Goal: Transaction & Acquisition: Purchase product/service

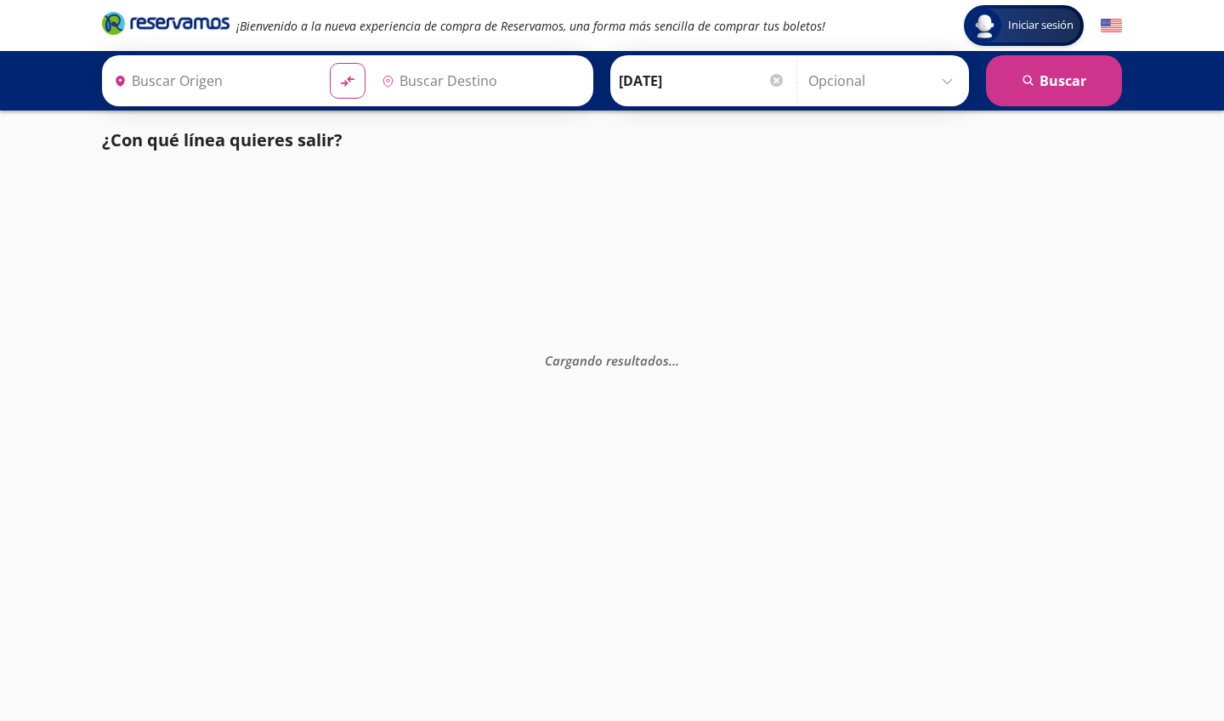
type input "Central del Norte, Distrito Federal"
type input "Poza Rica, Veracruz"
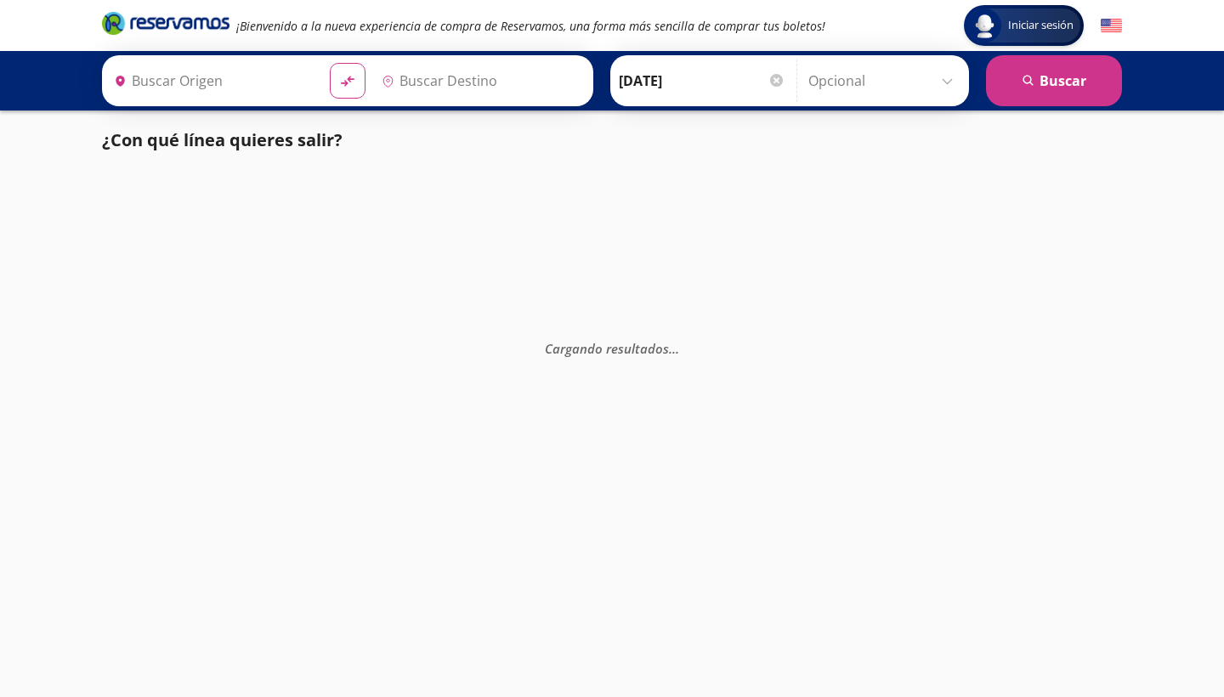
type input "[GEOGRAPHIC_DATA], [GEOGRAPHIC_DATA]"
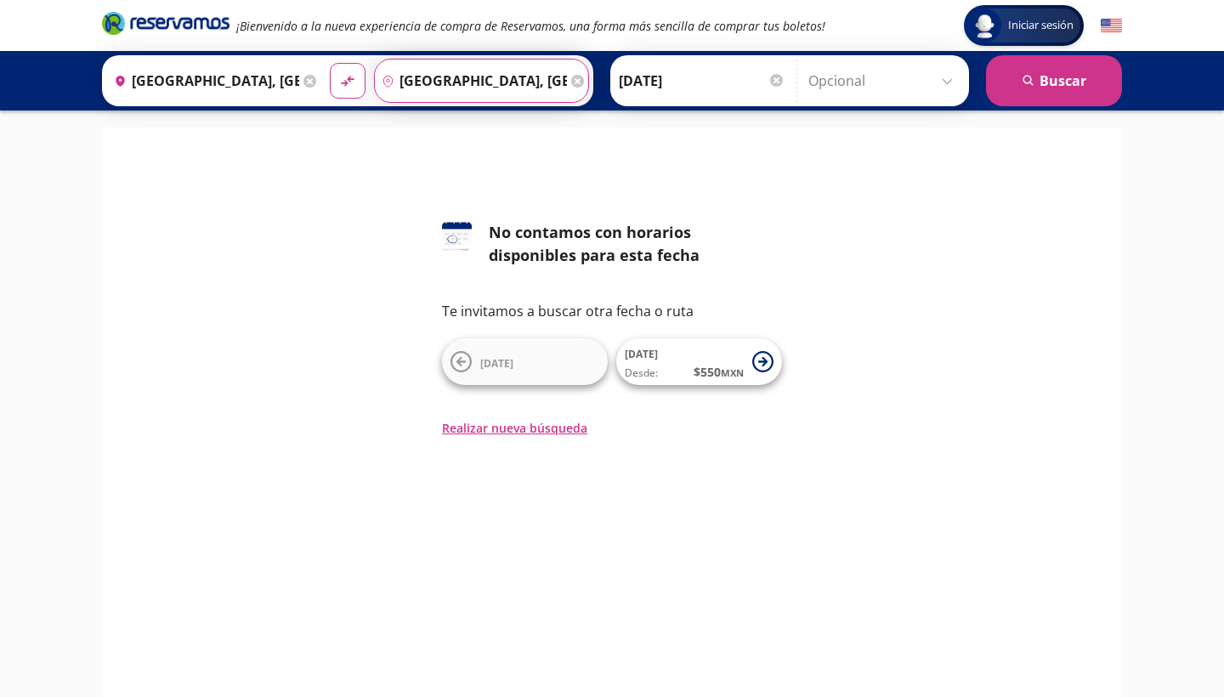
click at [473, 86] on input "[GEOGRAPHIC_DATA], [GEOGRAPHIC_DATA]" at bounding box center [471, 81] width 192 height 43
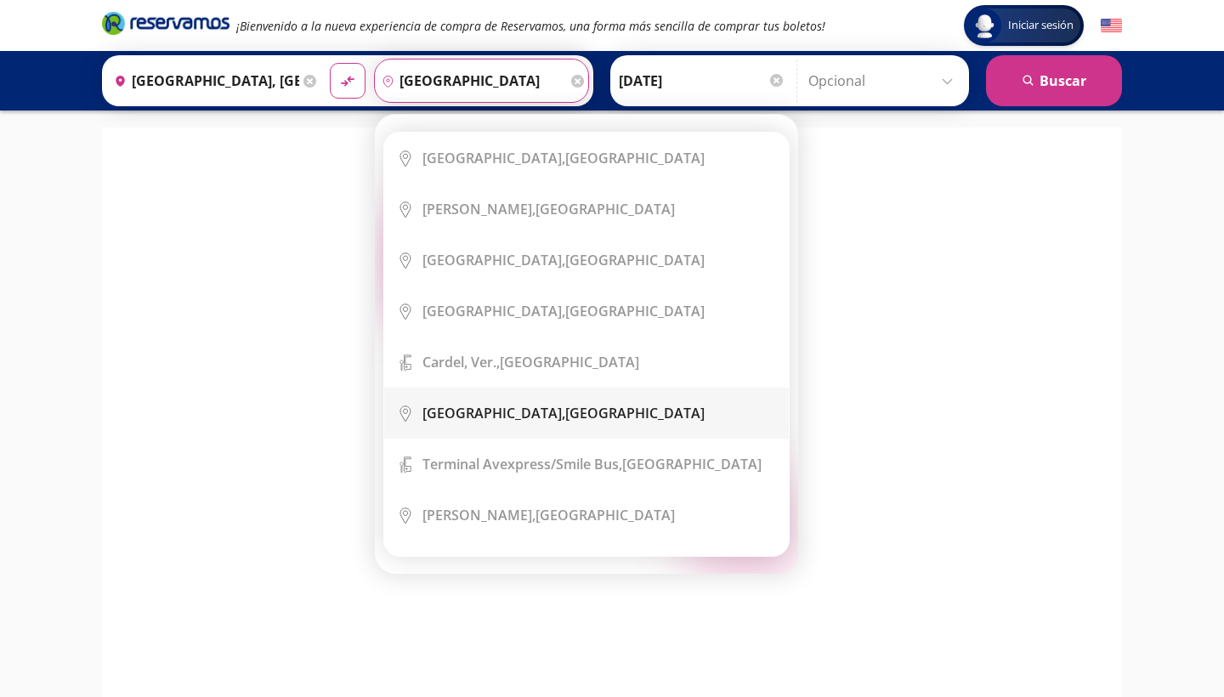
click at [558, 417] on div "[GEOGRAPHIC_DATA], [GEOGRAPHIC_DATA]" at bounding box center [564, 413] width 282 height 19
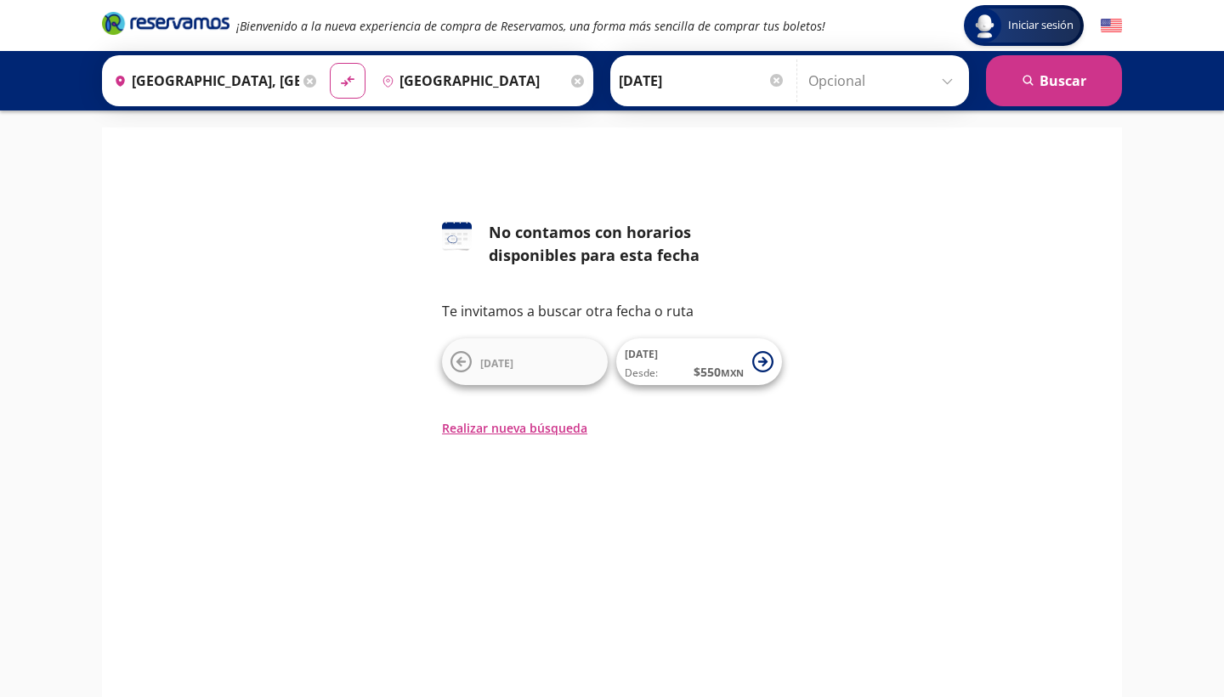
type input "[GEOGRAPHIC_DATA], [GEOGRAPHIC_DATA]"
click at [1051, 74] on button "search [GEOGRAPHIC_DATA]" at bounding box center [1054, 80] width 136 height 51
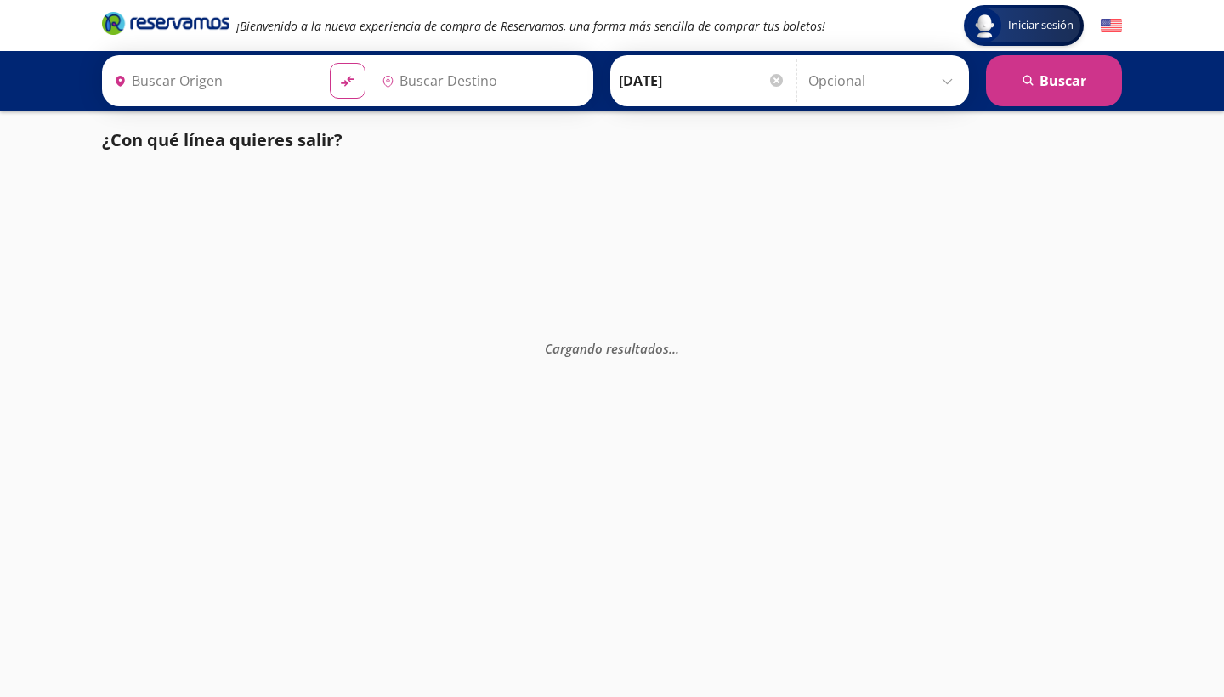
type input "Ciudad de México, Distrito Federal"
type input "Boca del Rio, Veracruz"
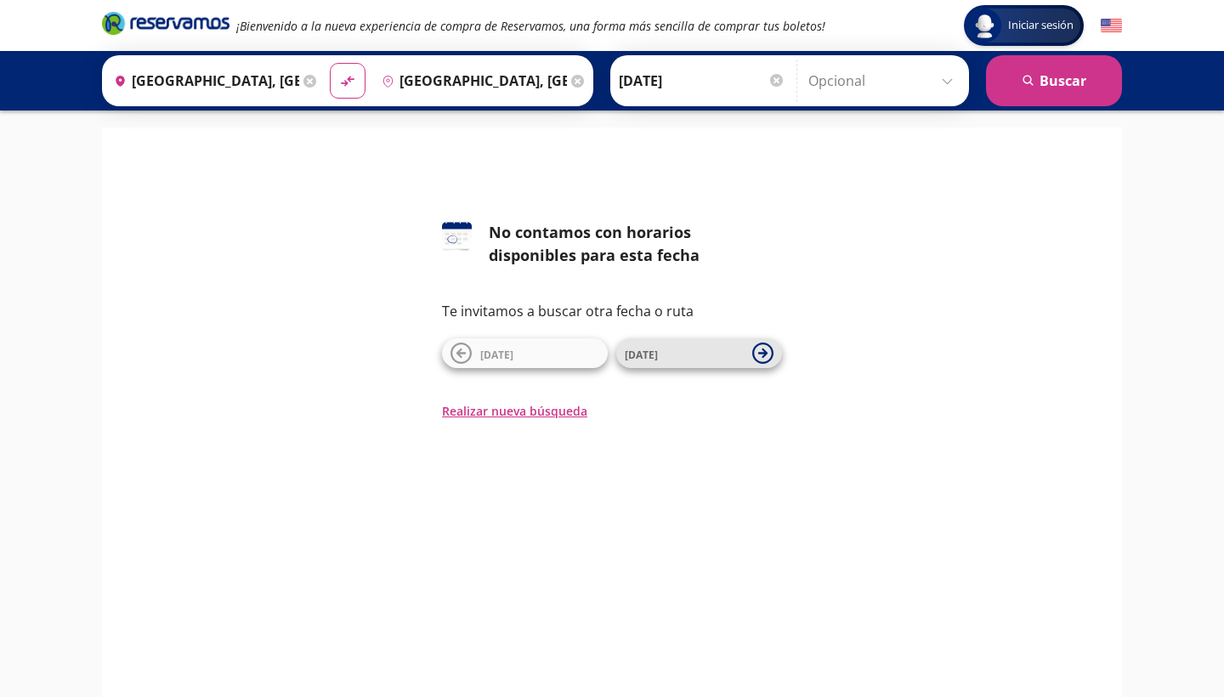
click at [682, 352] on span "[DATE]" at bounding box center [684, 353] width 119 height 20
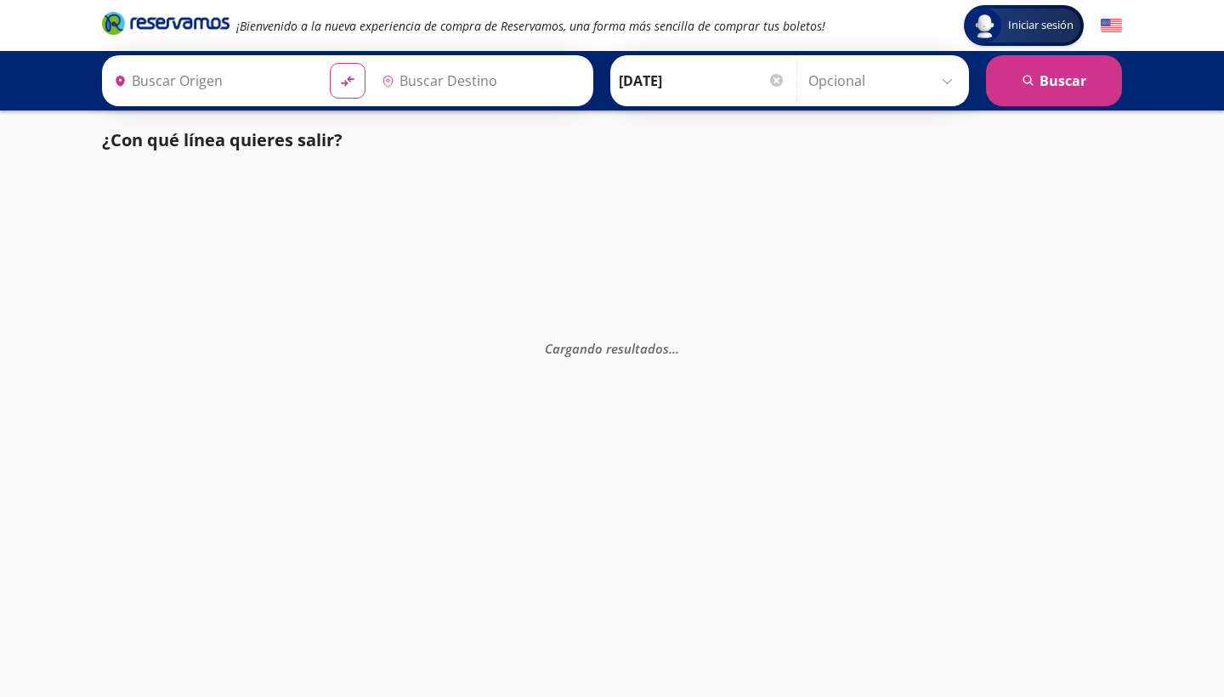
type input "Ciudad de México, Distrito Federal"
type input "Boca del Rio, Veracruz"
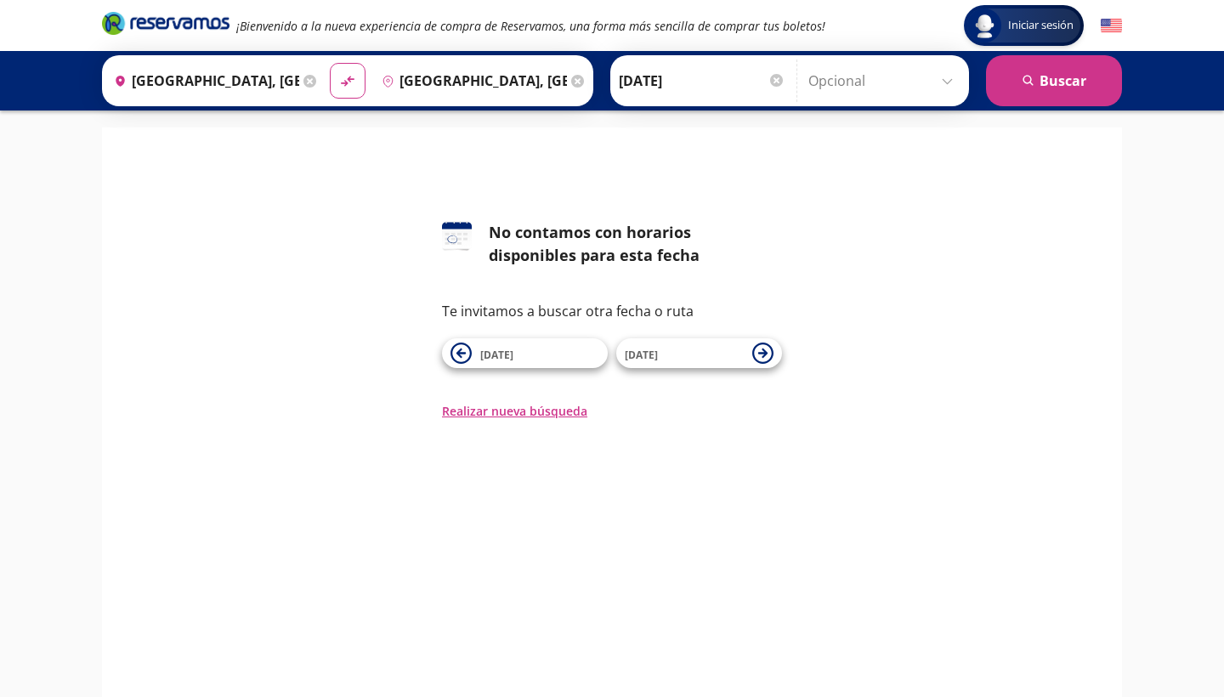
click at [290, 82] on input "Ciudad de México, Distrito Federal" at bounding box center [203, 81] width 192 height 43
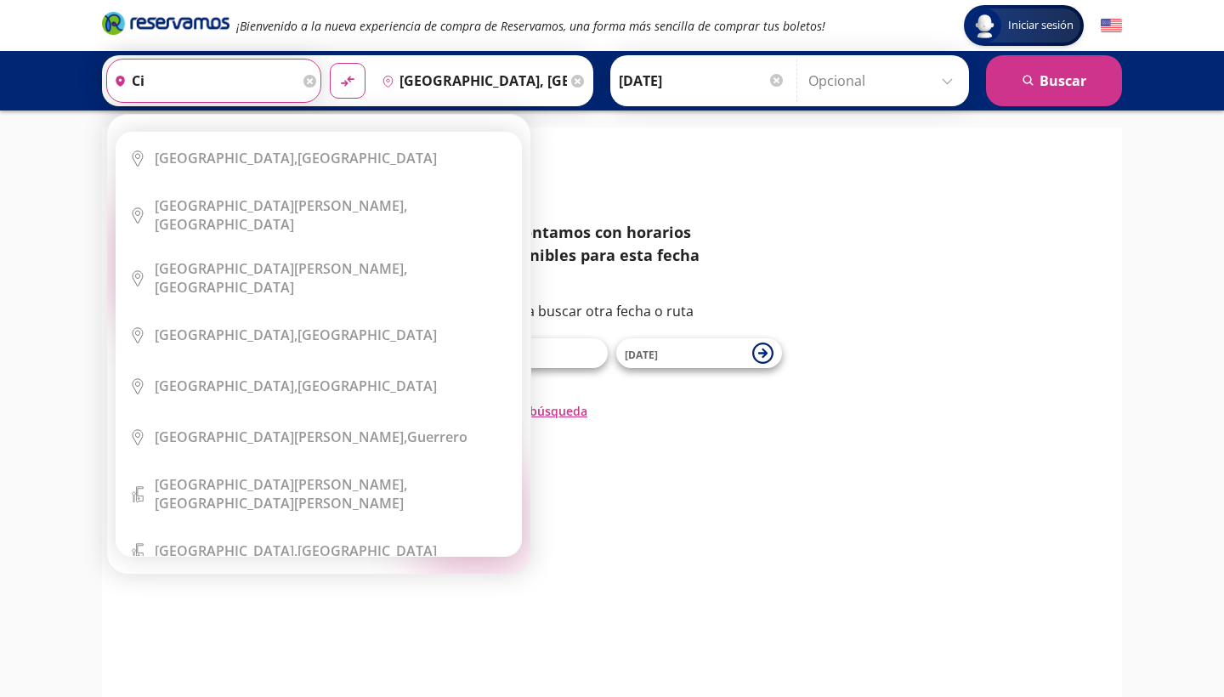
type input "c"
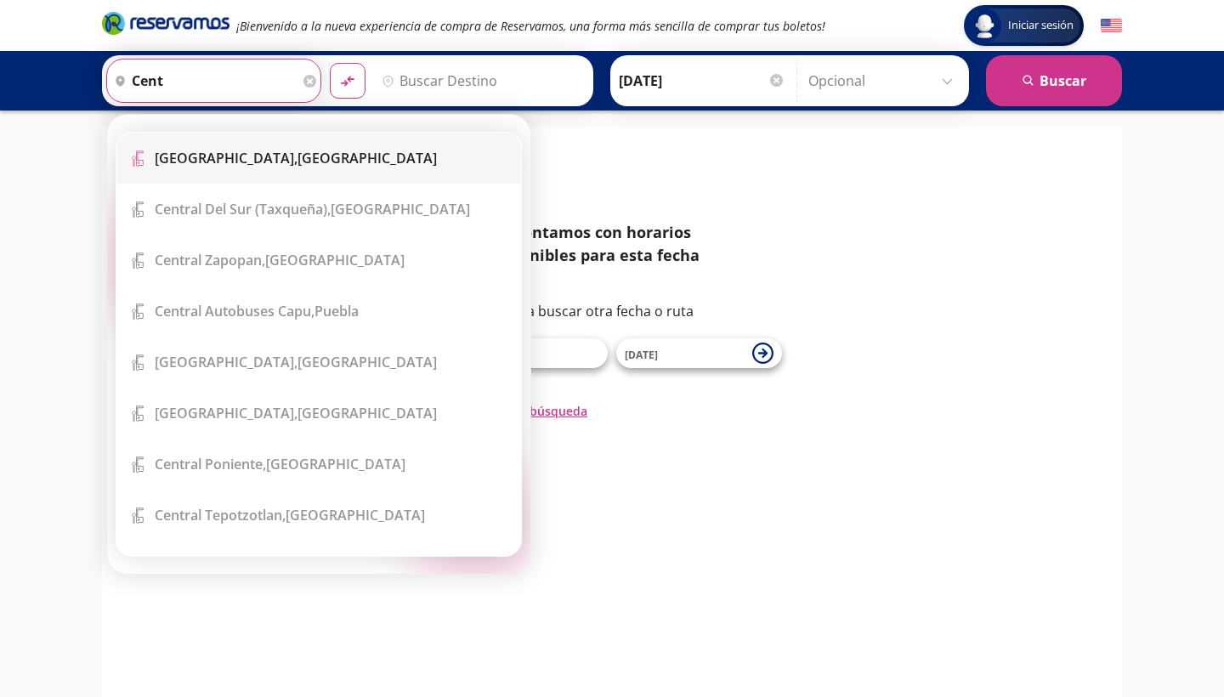
click at [312, 146] on li "Terminal Icon" at bounding box center [318, 158] width 405 height 51
type input "Central del Norte, Distrito Federal"
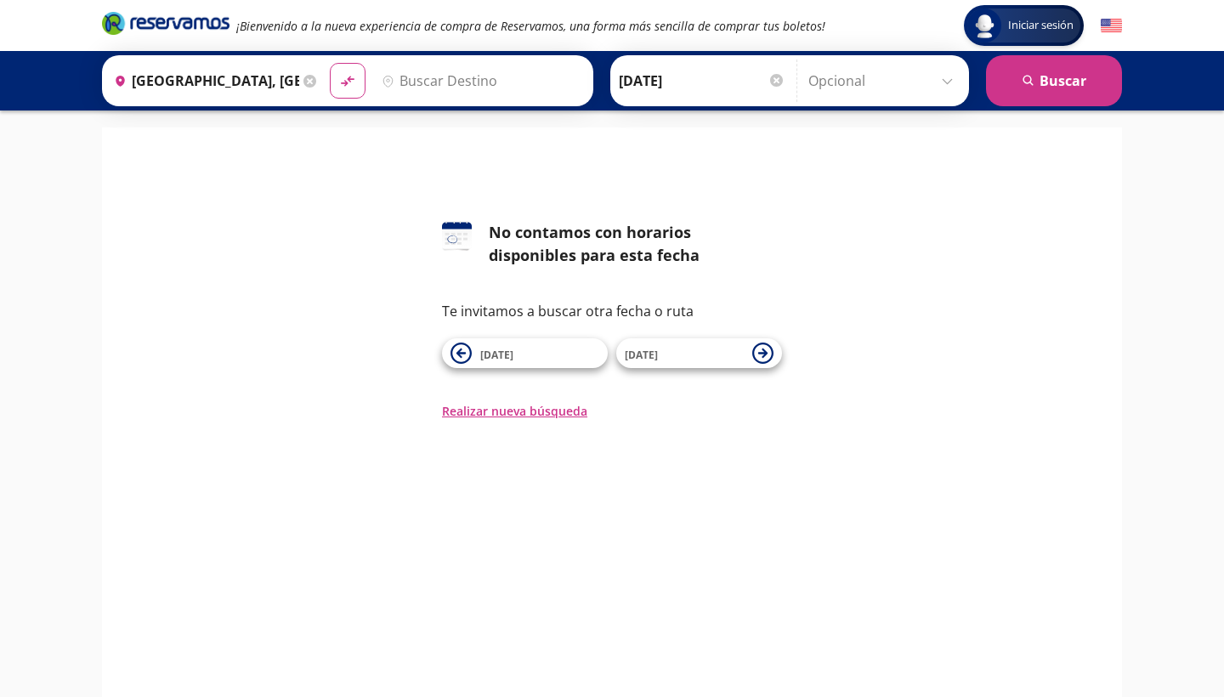
click at [484, 68] on input "Destino" at bounding box center [479, 81] width 209 height 43
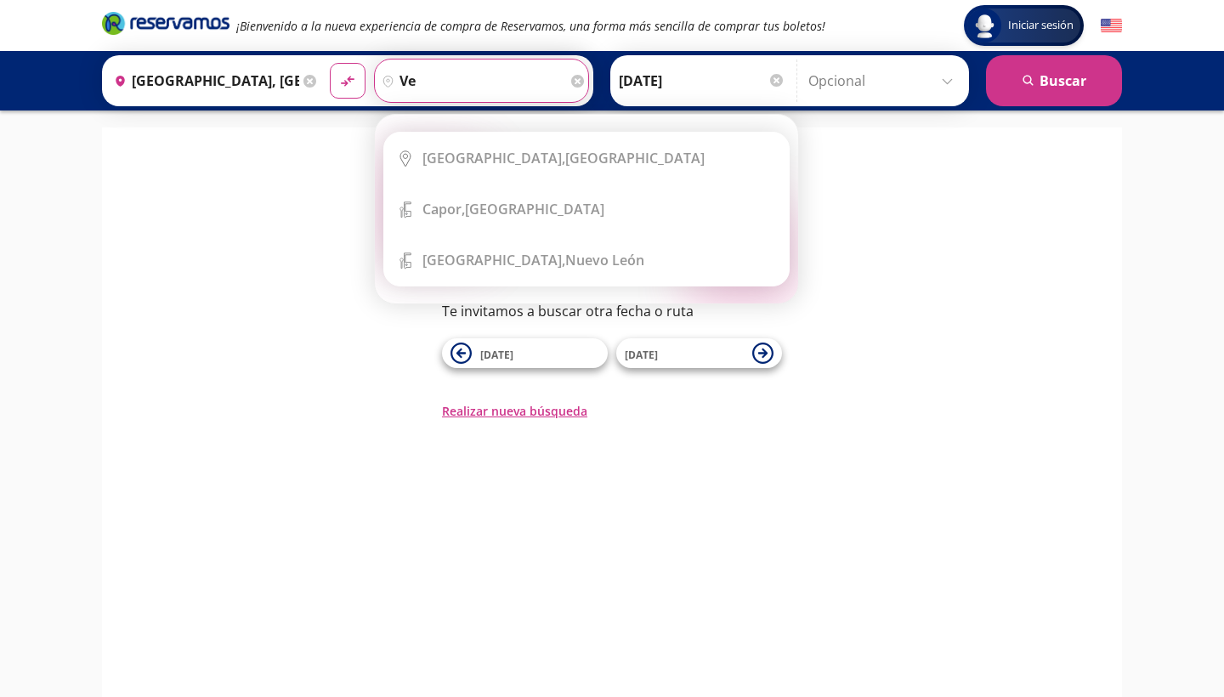
type input "v"
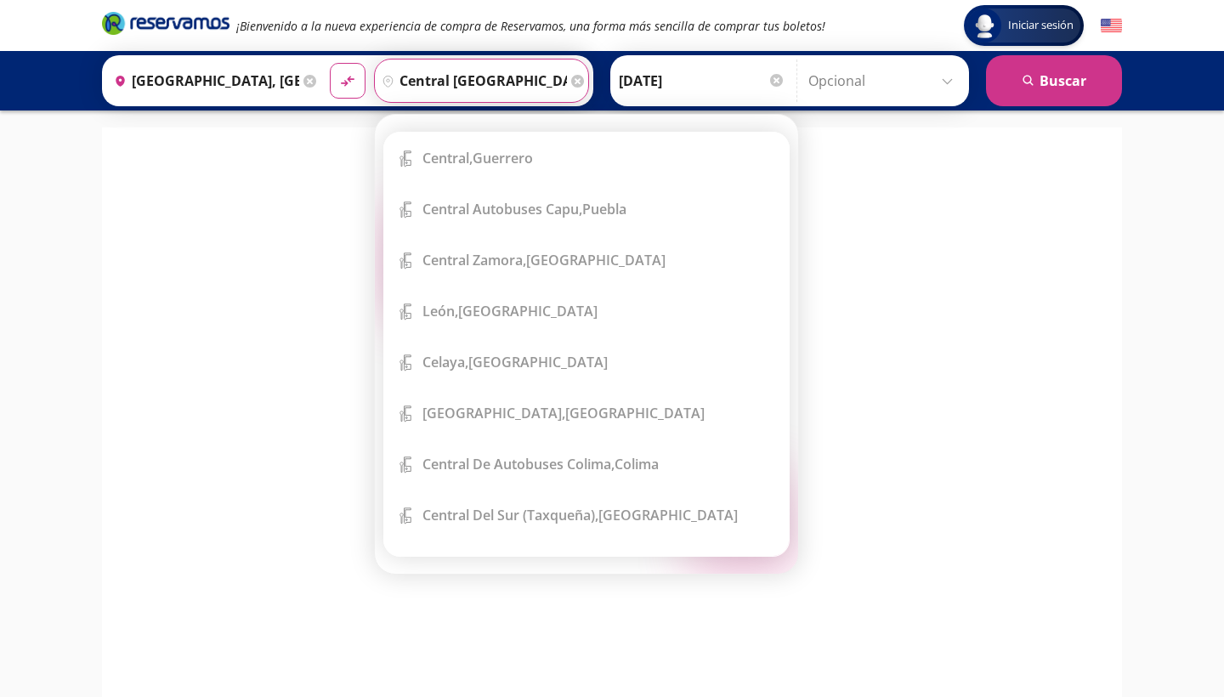
type input "central veracruz"
click at [358, 81] on button "material-symbols:compare-arrows-rounded" at bounding box center [348, 81] width 36 height 36
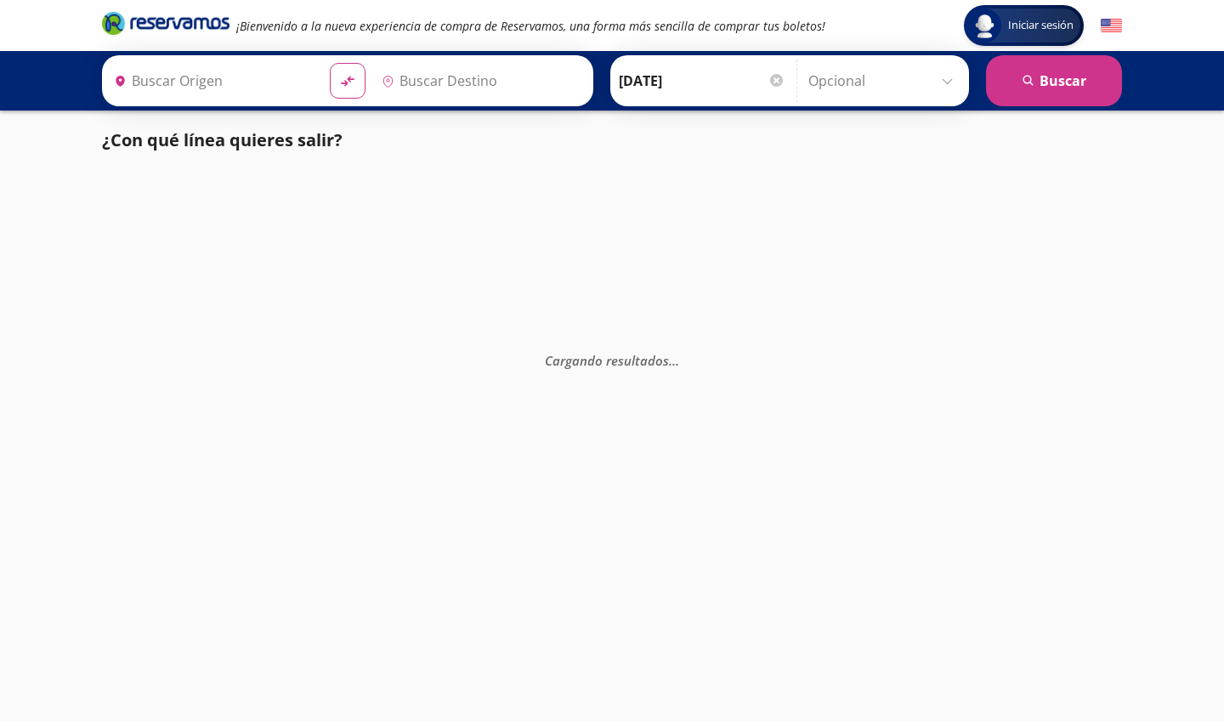
type input "[GEOGRAPHIC_DATA], [GEOGRAPHIC_DATA]"
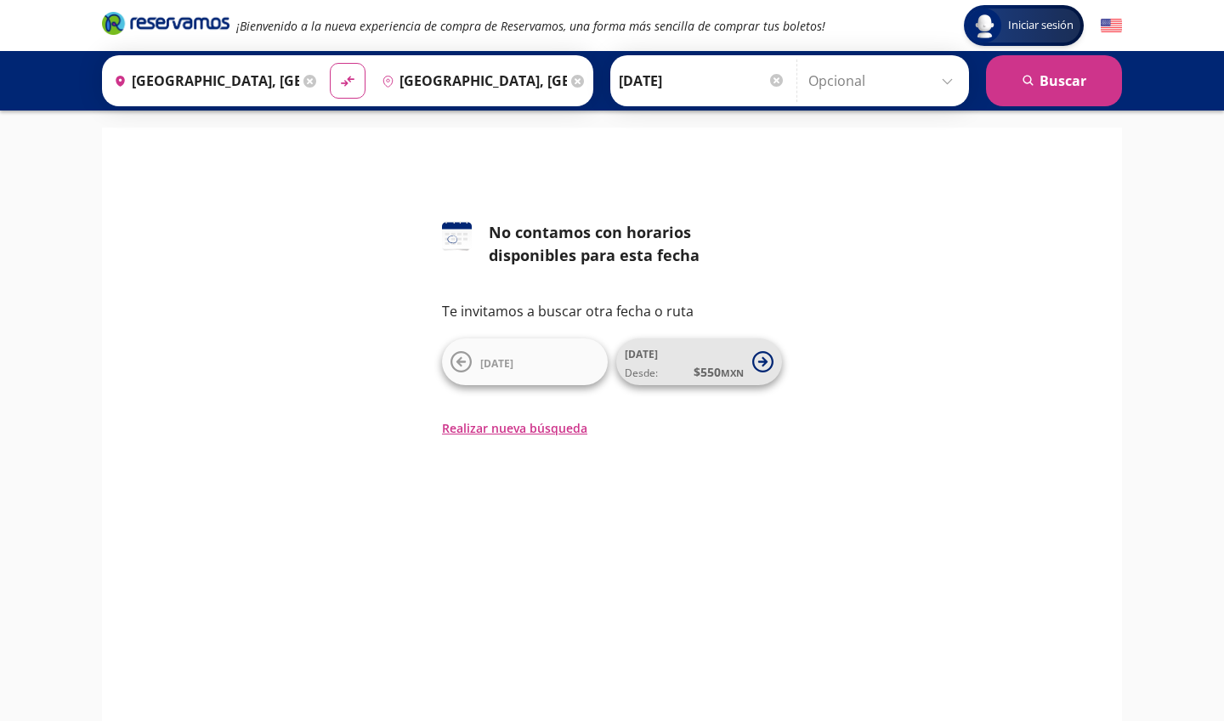
click at [765, 361] on icon at bounding box center [762, 361] width 9 height 9
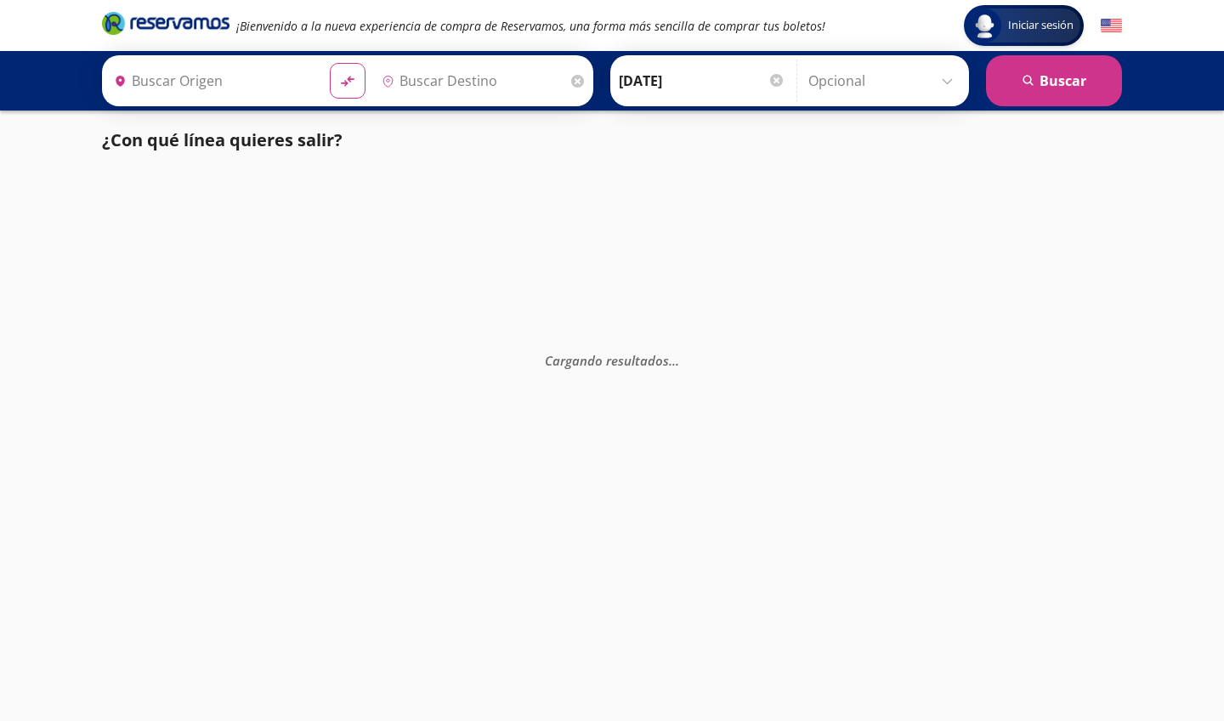
type input "[GEOGRAPHIC_DATA], [GEOGRAPHIC_DATA]"
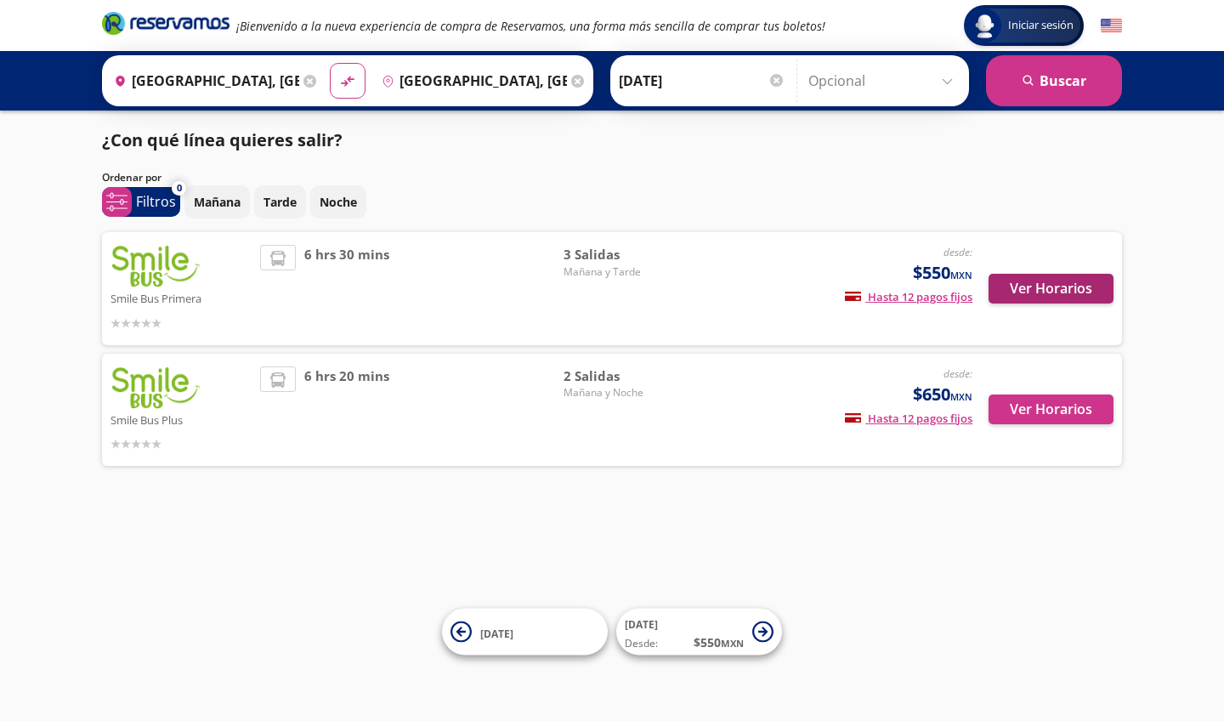
click at [1024, 286] on button "Ver Horarios" at bounding box center [1051, 289] width 125 height 30
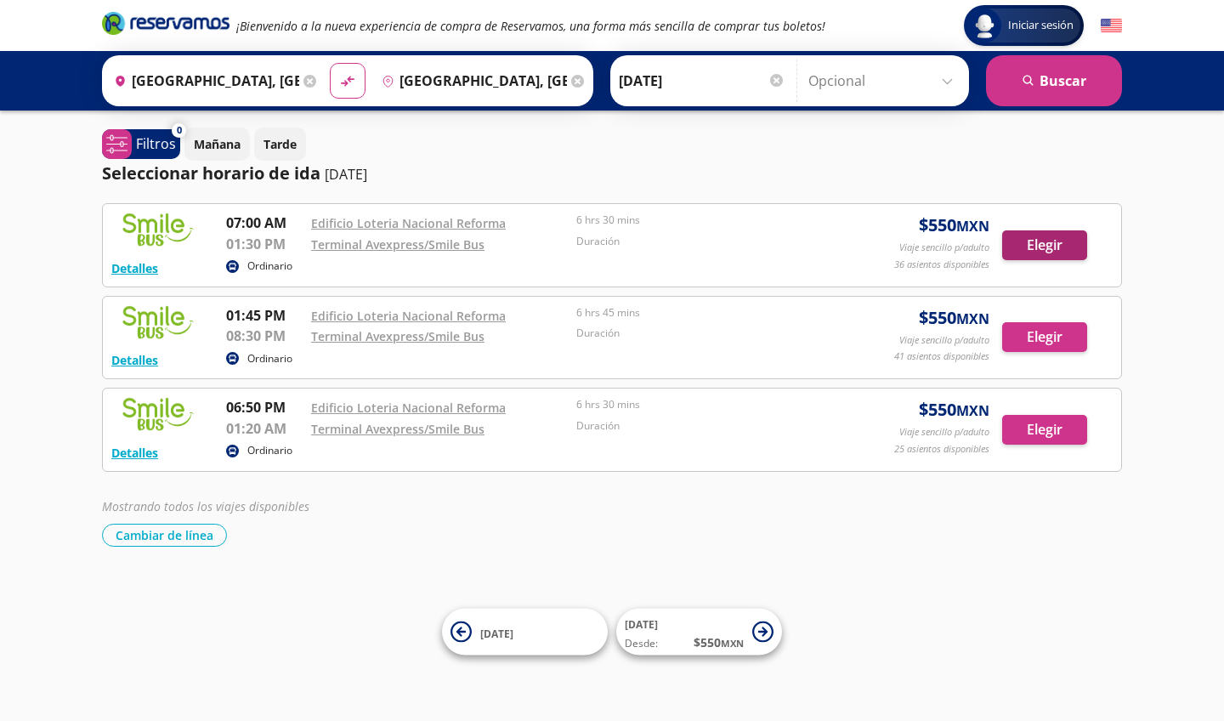
click at [1058, 245] on button "Elegir" at bounding box center [1044, 245] width 85 height 30
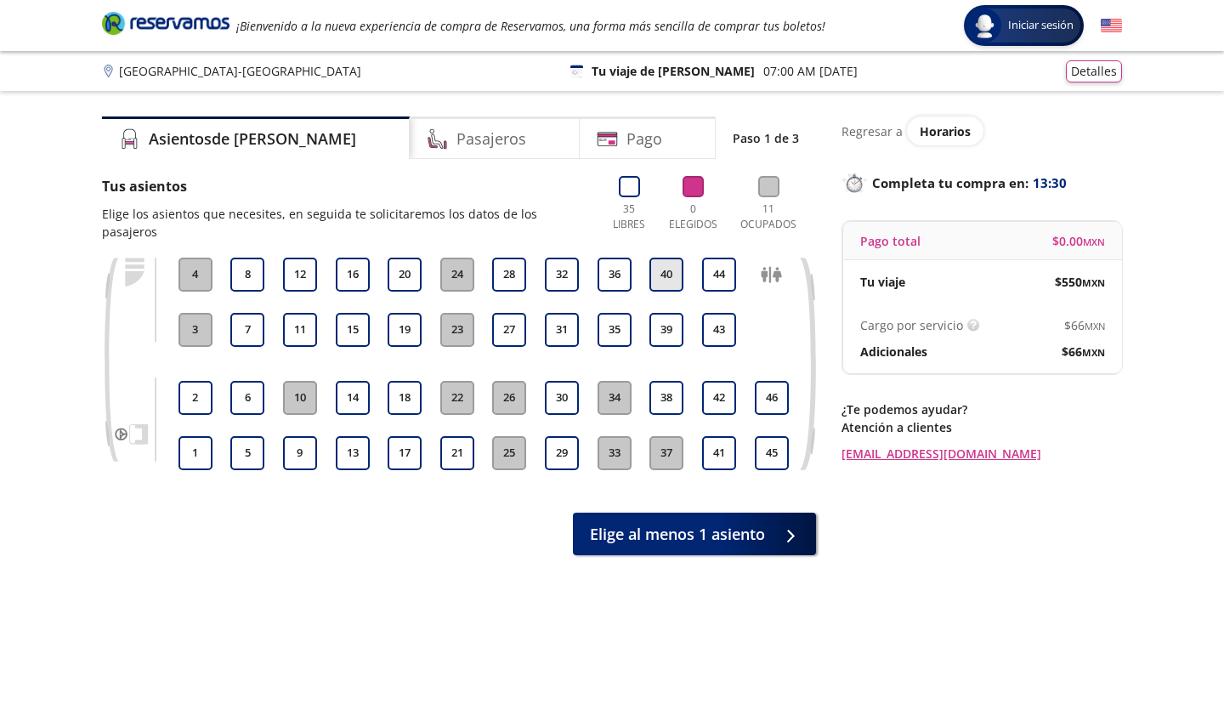
click at [678, 258] on button "40" at bounding box center [667, 275] width 34 height 34
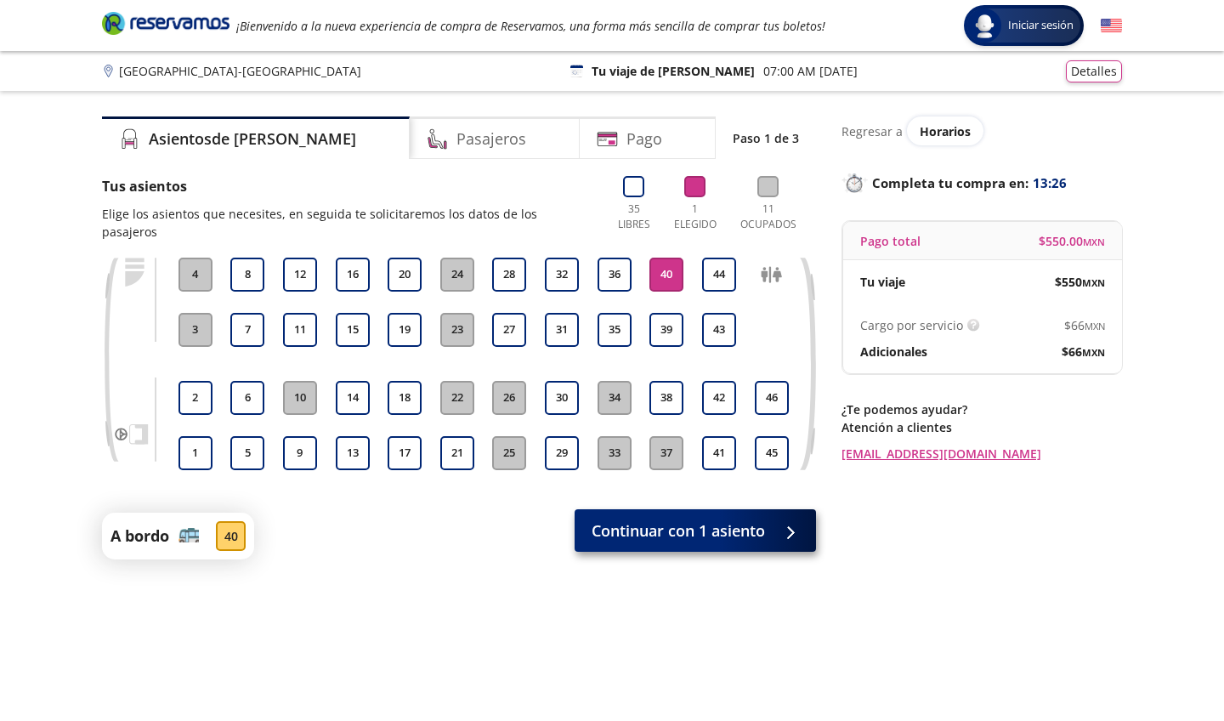
click at [741, 519] on span "Continuar con 1 asiento" at bounding box center [678, 530] width 173 height 23
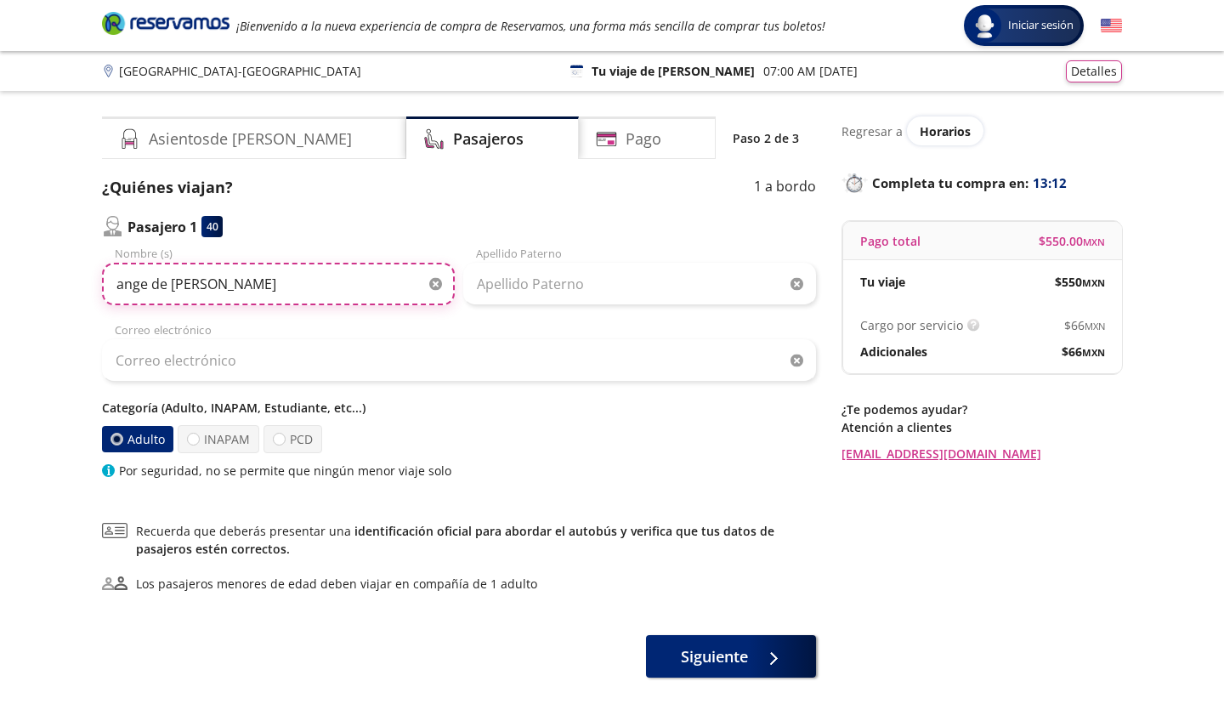
click at [155, 276] on input "ange de [PERSON_NAME]" at bounding box center [278, 284] width 353 height 43
type input "angel de [DEMOGRAPHIC_DATA]"
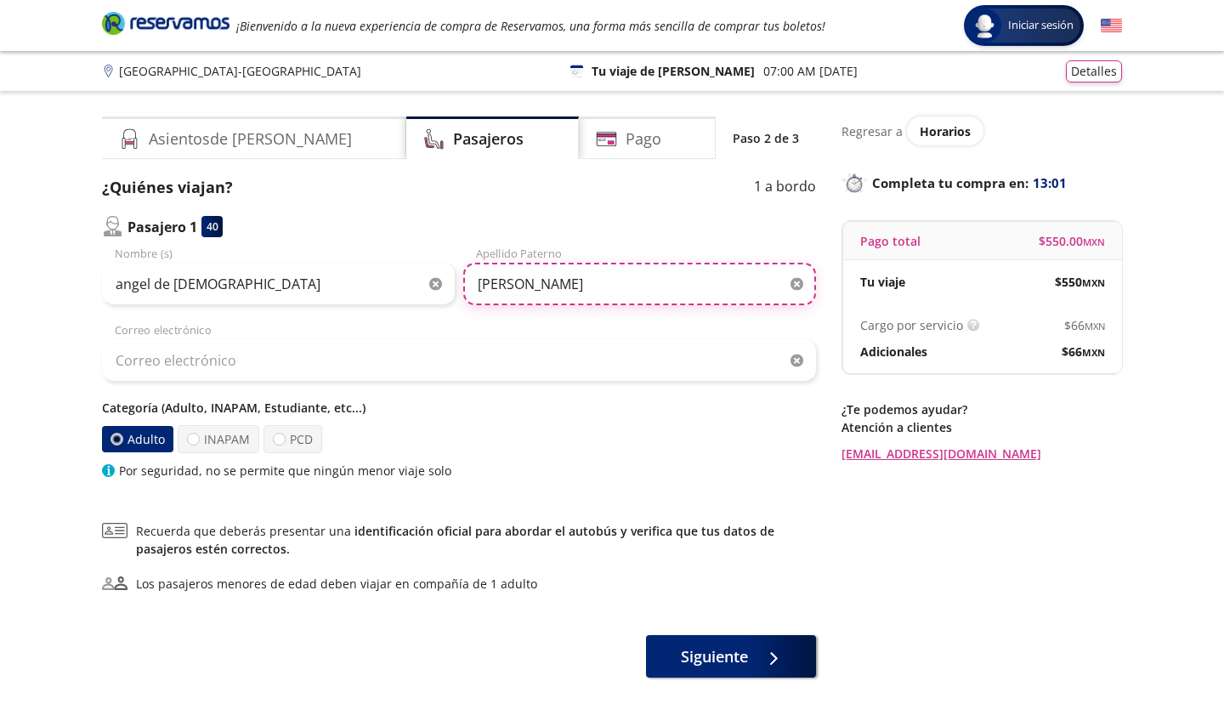
type input "[PERSON_NAME]"
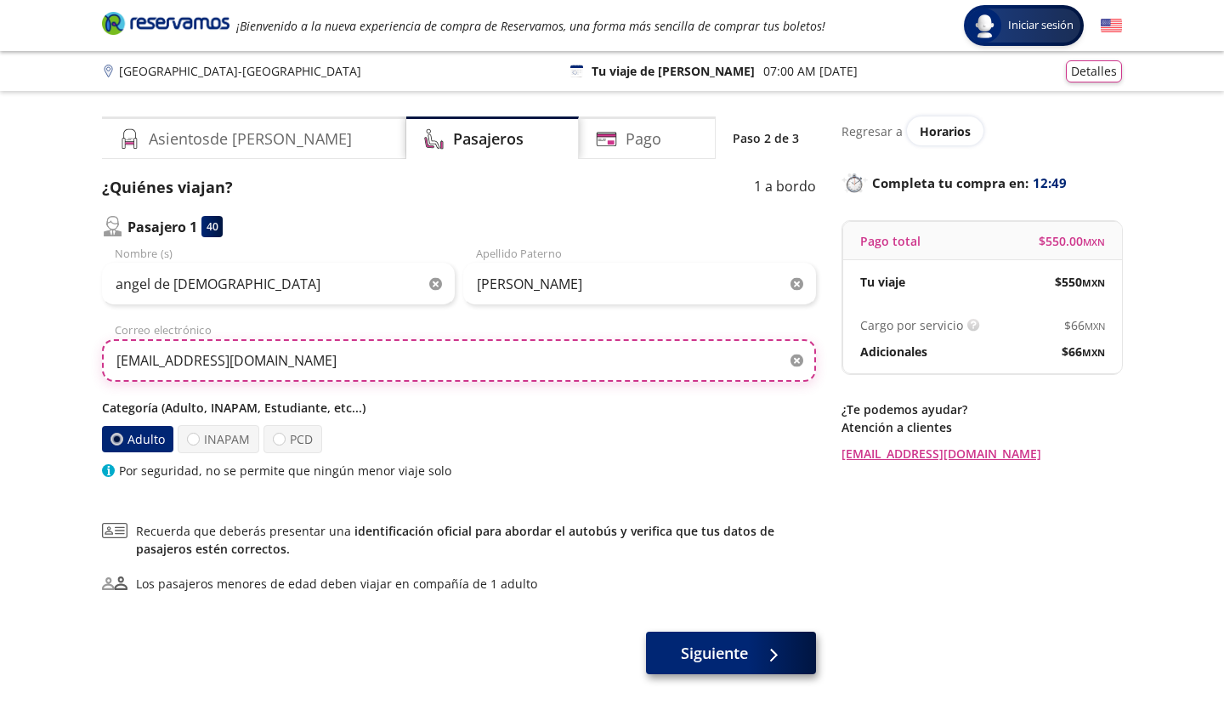
type input "[EMAIL_ADDRESS][DOMAIN_NAME]"
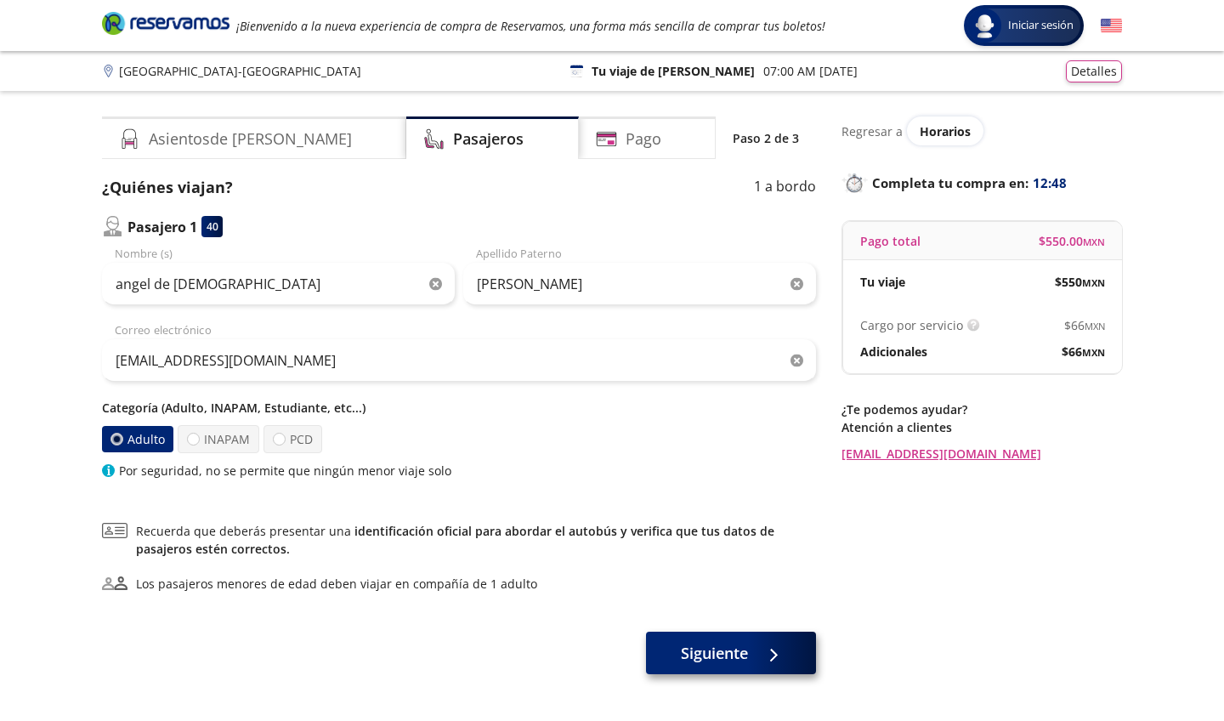
click at [689, 652] on span "Siguiente" at bounding box center [714, 653] width 67 height 23
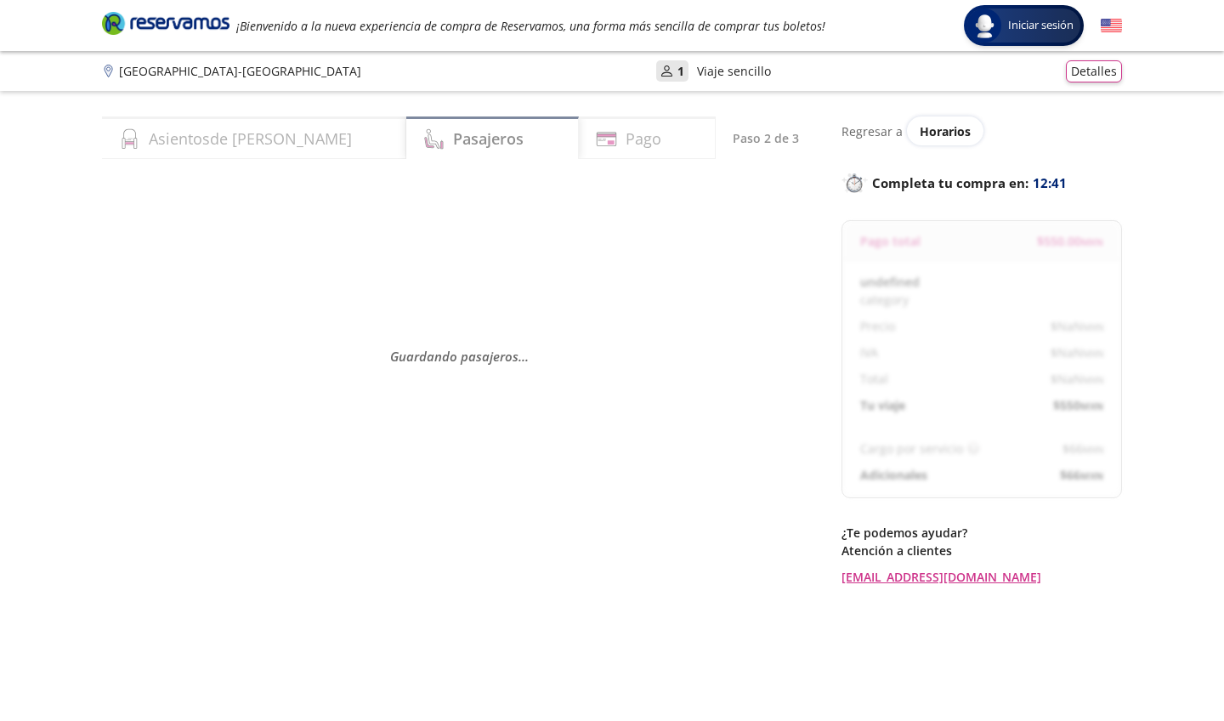
select select "MX"
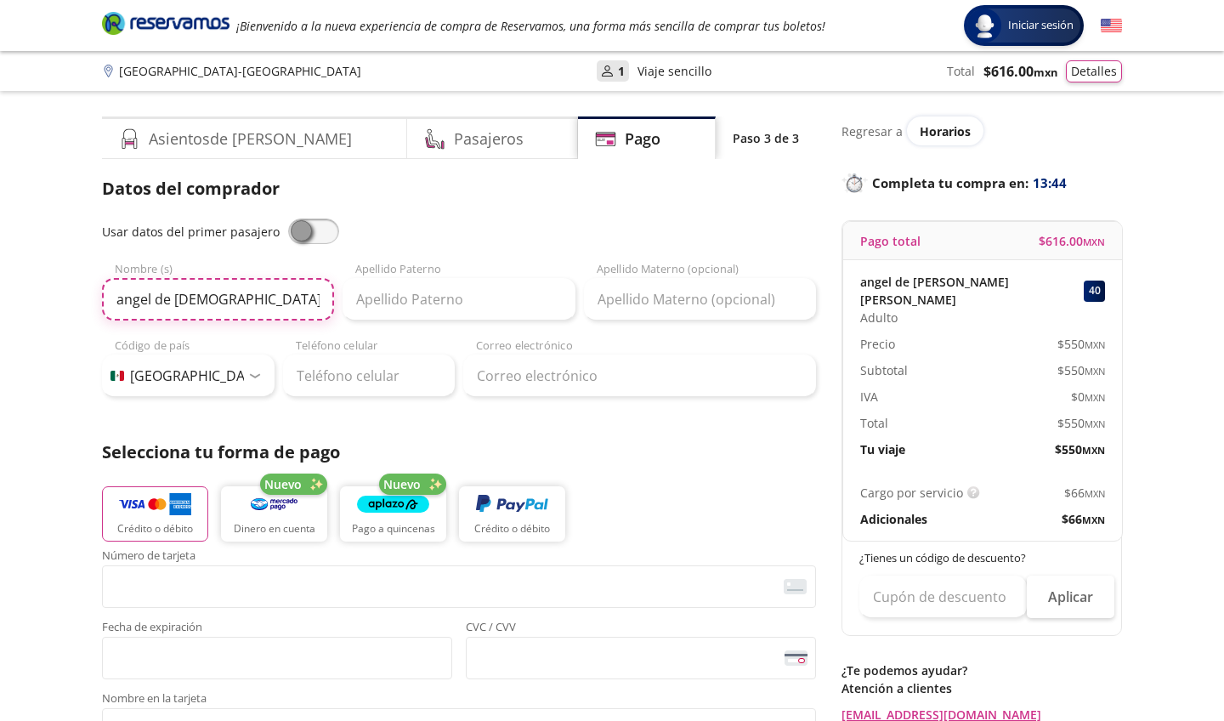
type input "angel de [DEMOGRAPHIC_DATA]"
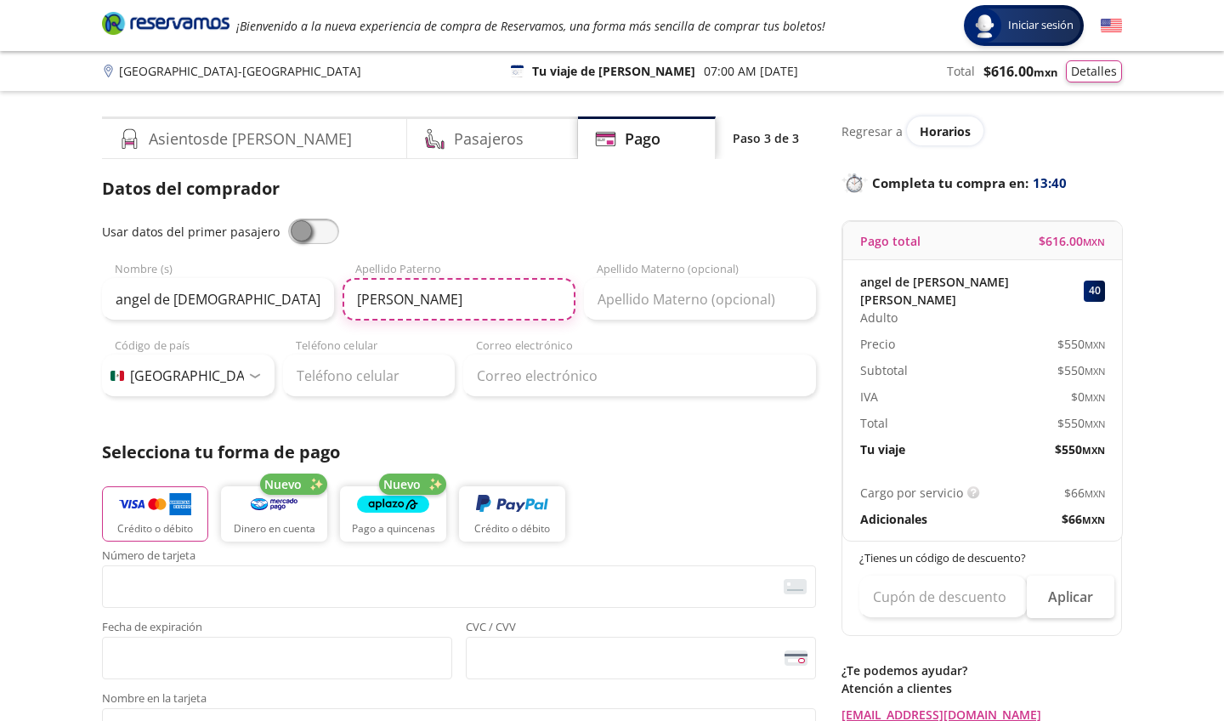
type input "[PERSON_NAME]"
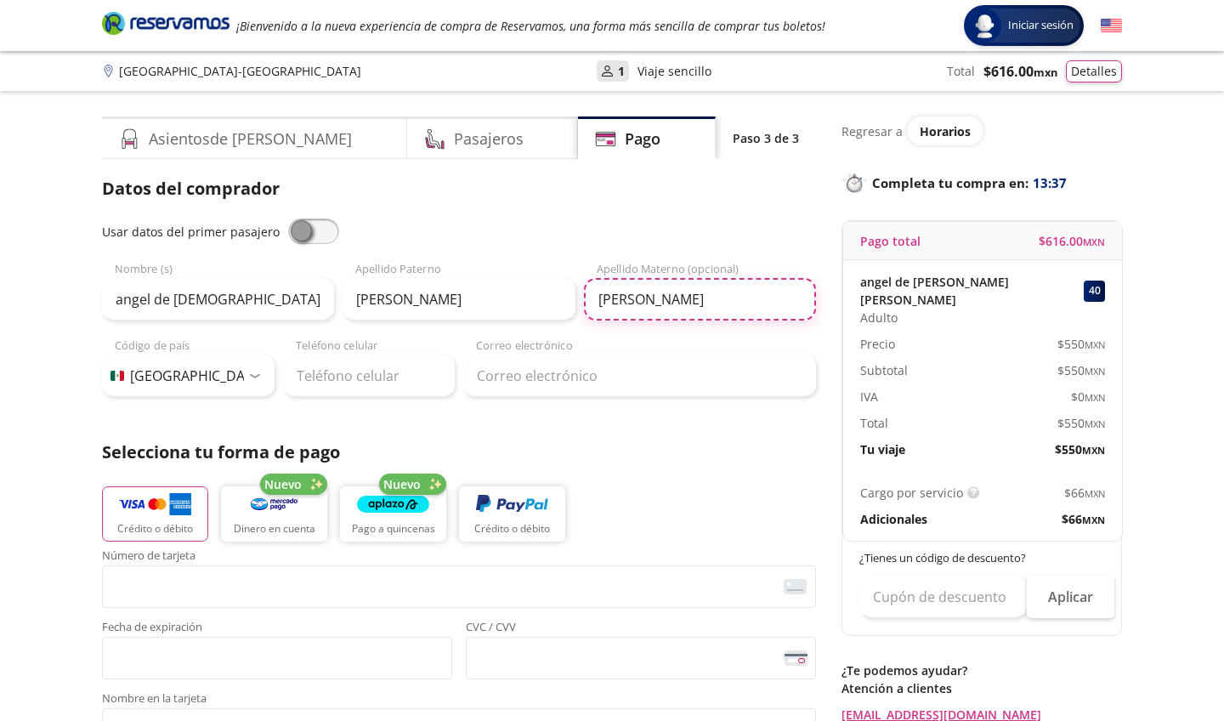
type input "[PERSON_NAME]"
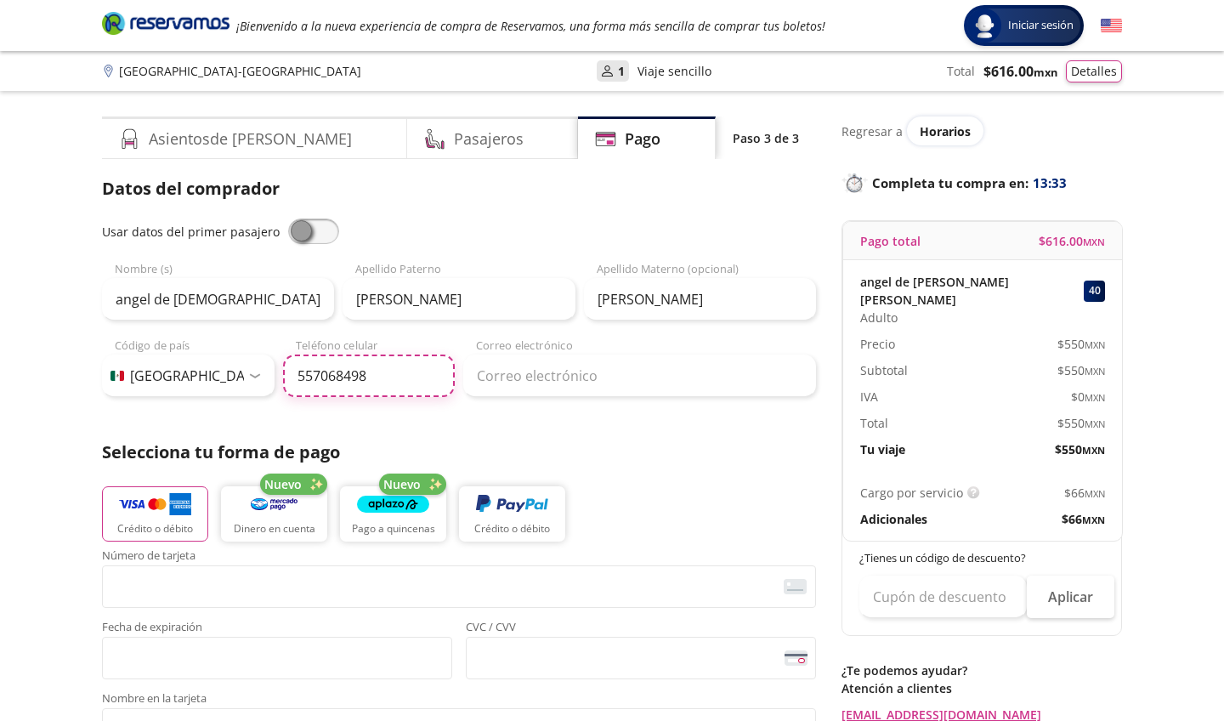
type input "55 7068 4989"
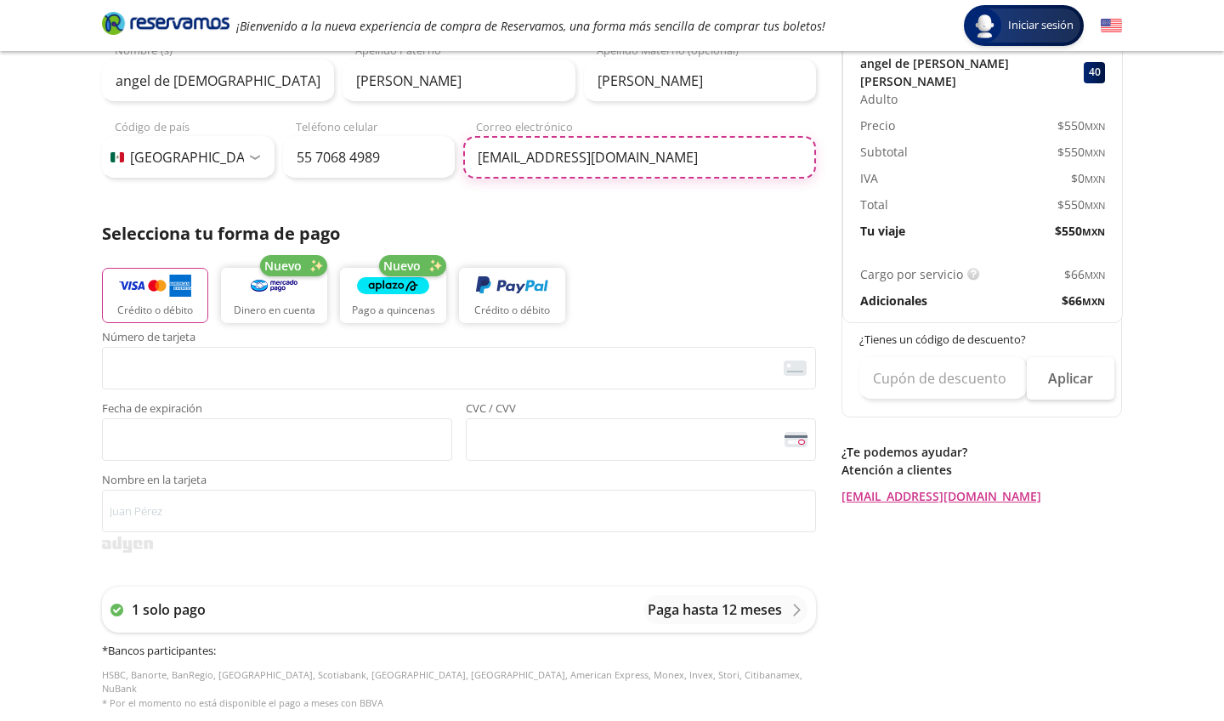
scroll to position [219, 0]
type input "[EMAIL_ADDRESS][DOMAIN_NAME]"
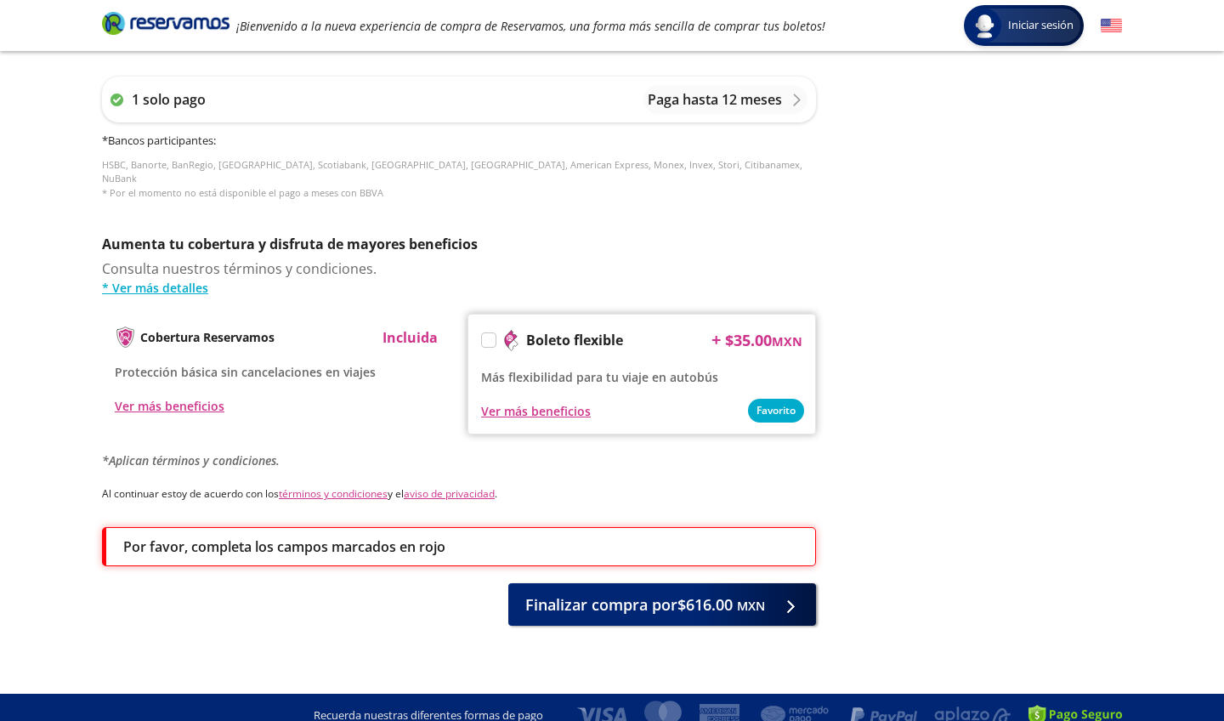
scroll to position [298, 0]
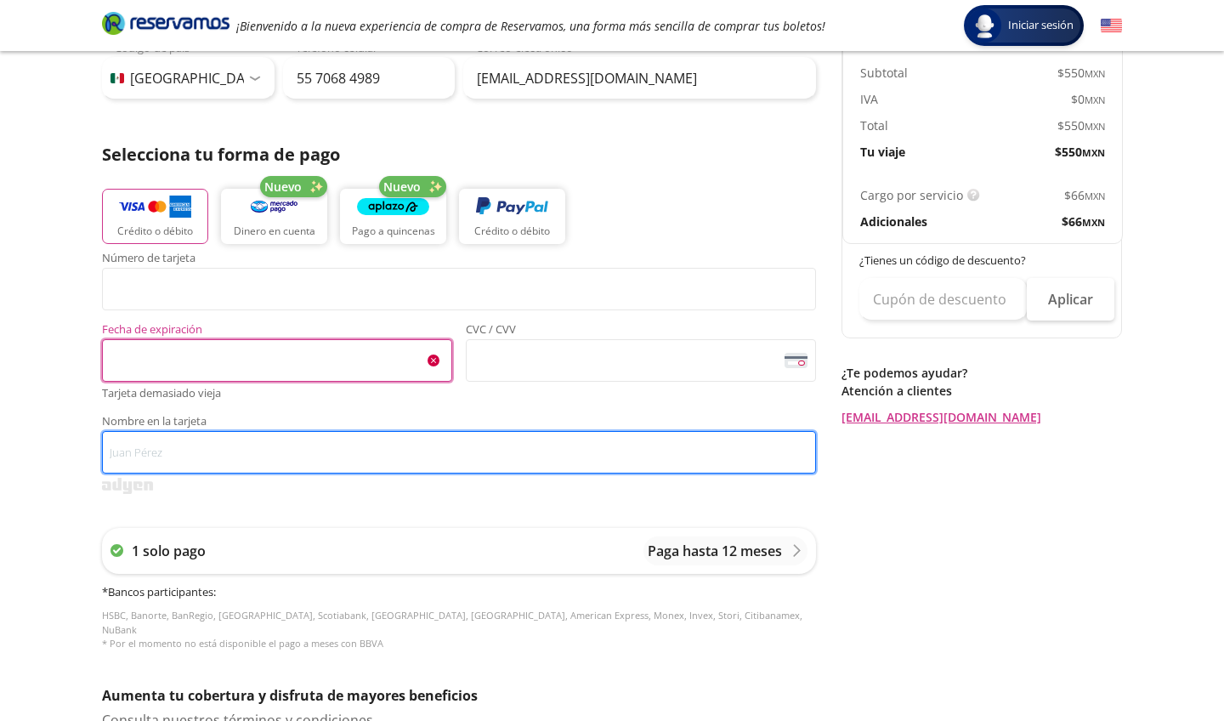
click at [383, 434] on input "Nombre en la tarjeta" at bounding box center [459, 452] width 714 height 43
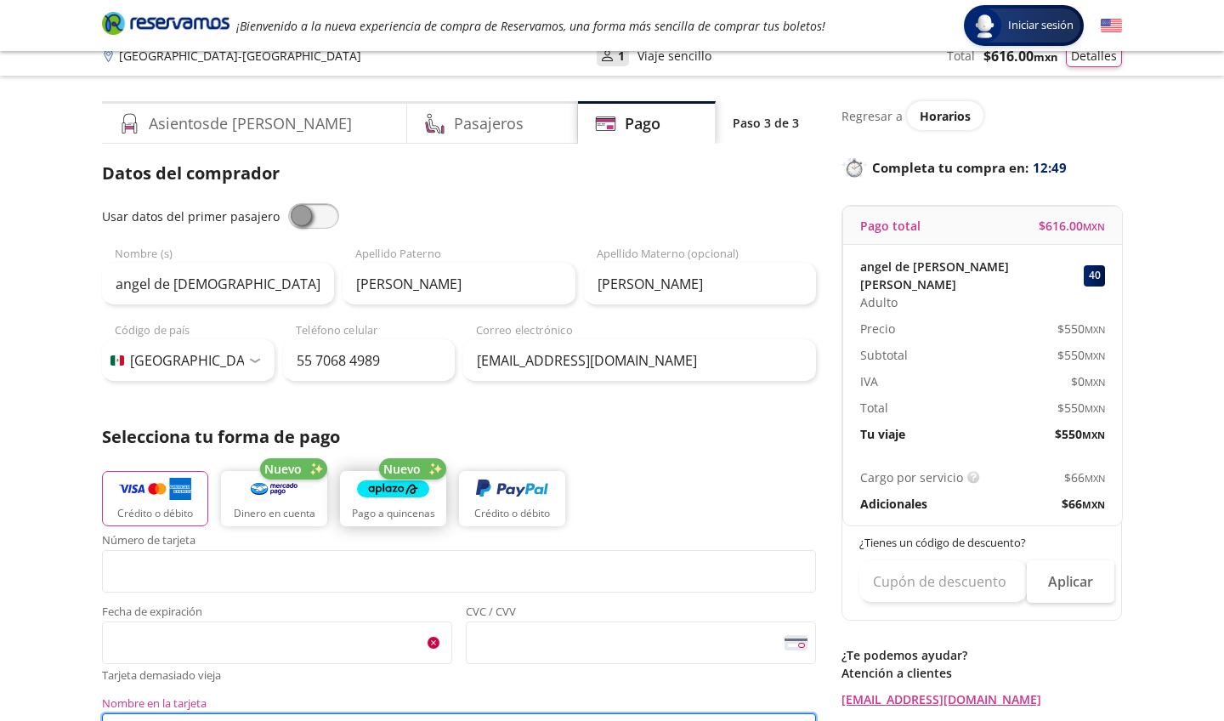
scroll to position [0, 0]
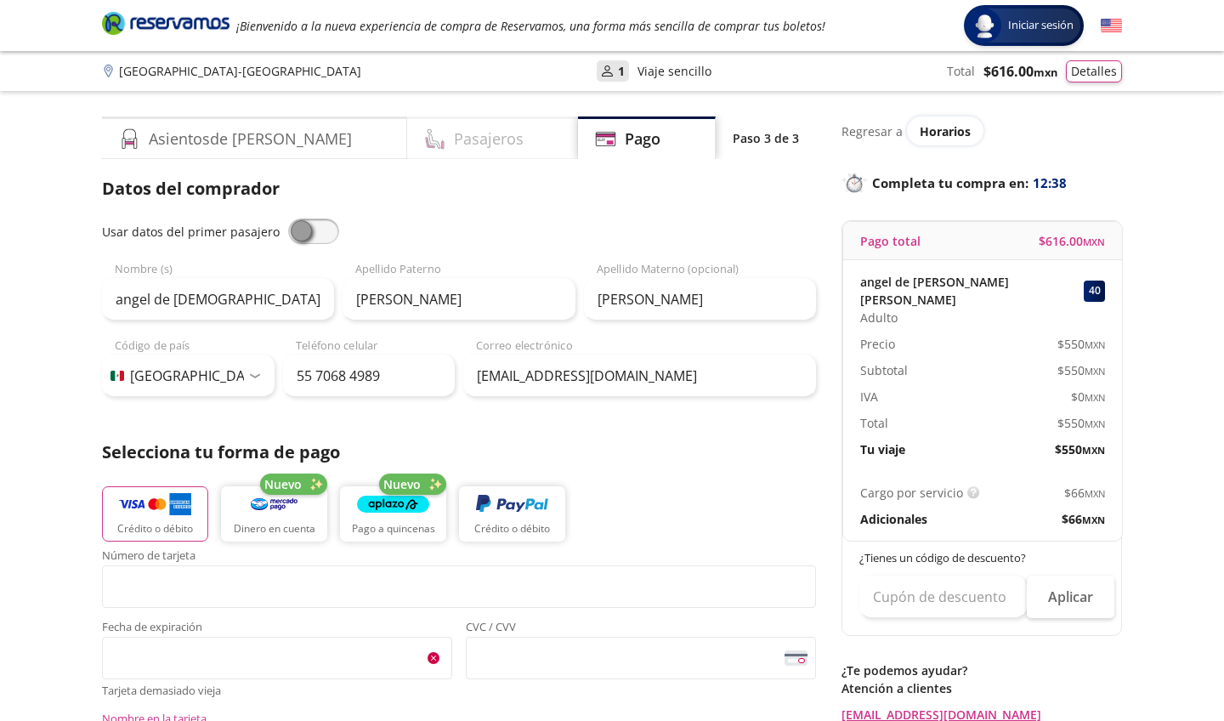
type input "angel de [PERSON_NAME] [PERSON_NAME]"
click at [501, 128] on div "Pasajeros" at bounding box center [493, 137] width 172 height 43
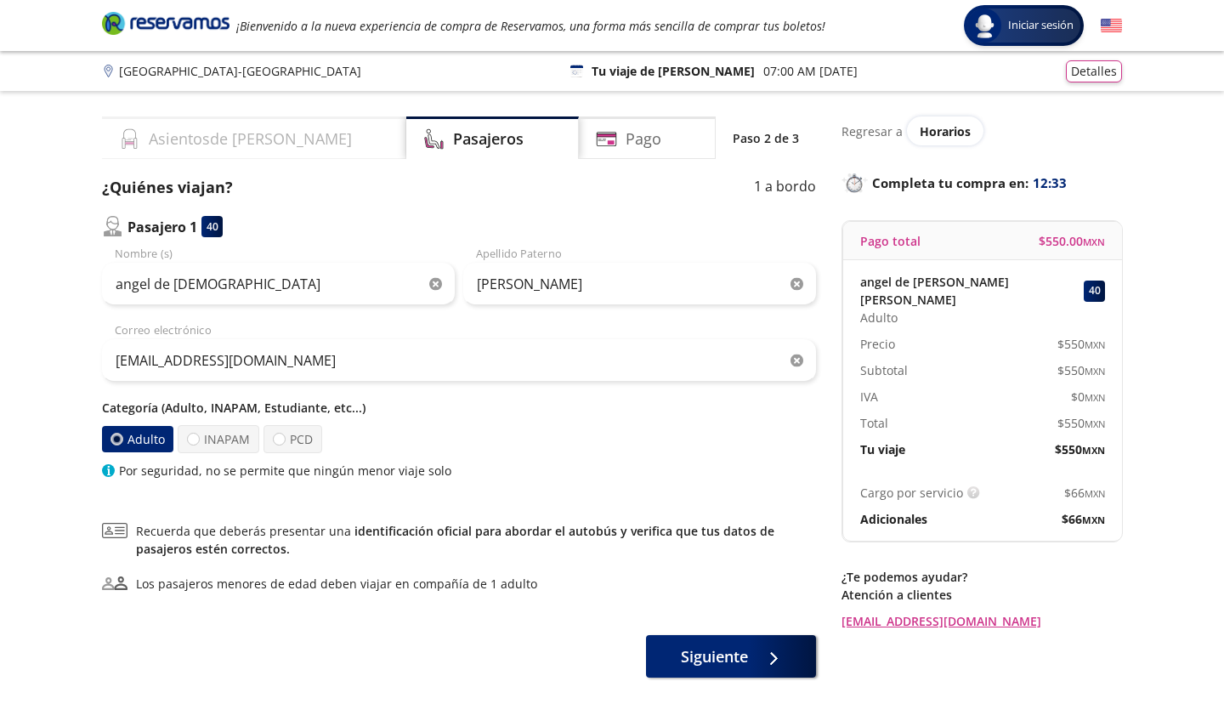
click at [235, 122] on div "Asientos de [PERSON_NAME]" at bounding box center [254, 137] width 304 height 43
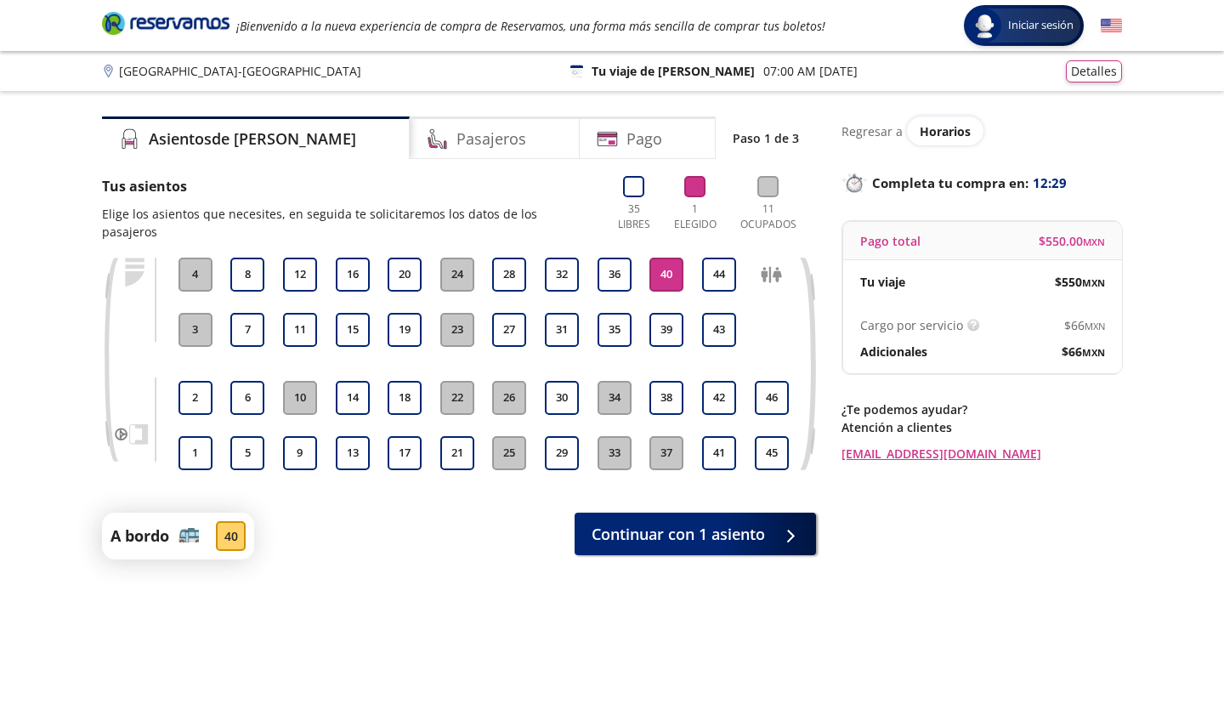
click at [666, 258] on button "40" at bounding box center [667, 275] width 34 height 34
